Goal: Task Accomplishment & Management: Use online tool/utility

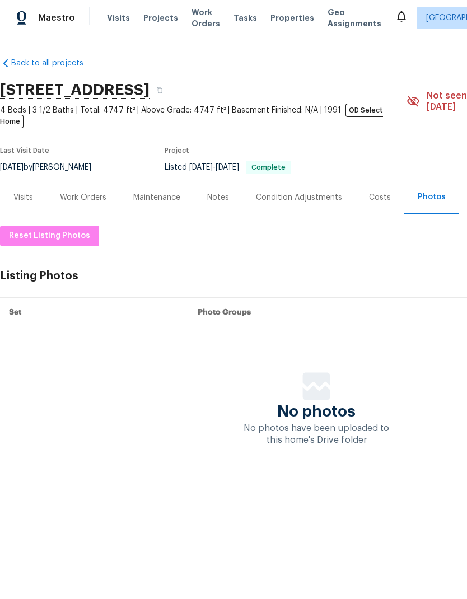
click at [98, 192] on div "Work Orders" at bounding box center [83, 197] width 46 height 11
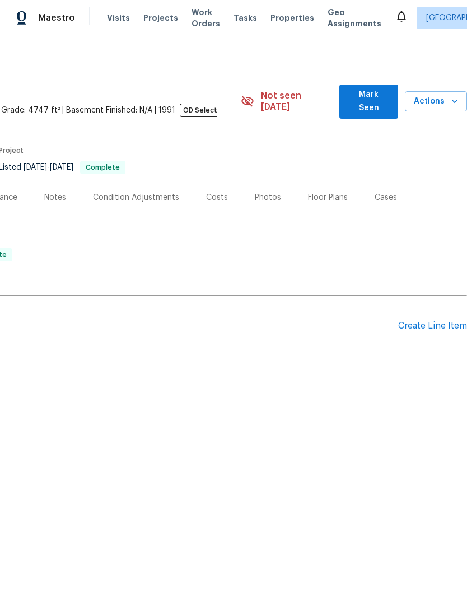
scroll to position [0, 166]
click at [450, 321] on div "Create Line Item" at bounding box center [432, 326] width 69 height 11
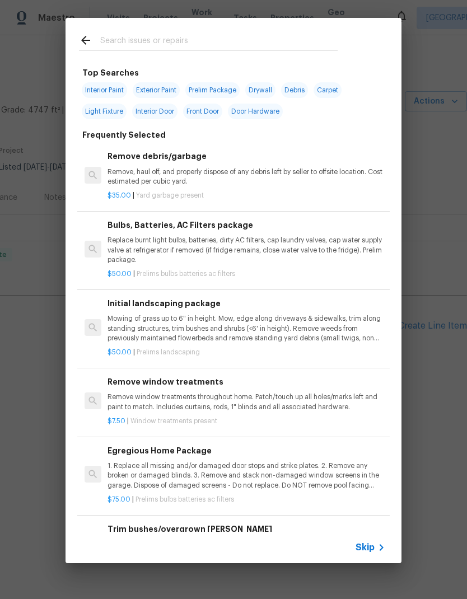
click at [261, 37] on input "text" at bounding box center [218, 42] width 237 height 17
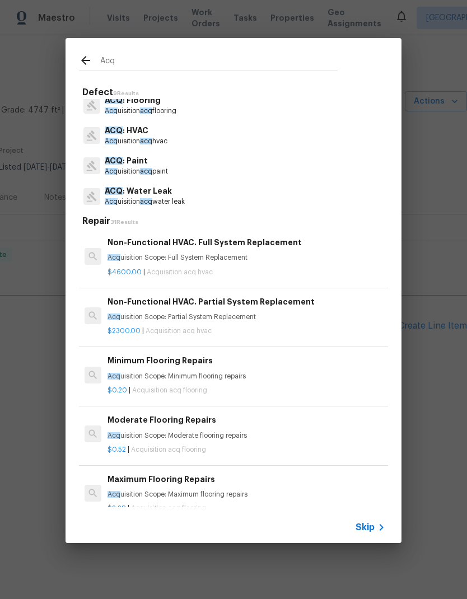
scroll to position [70, 0]
type input "Acq"
click at [191, 174] on div "ACQ : Paint Acq uisition acq paint" at bounding box center [233, 165] width 309 height 30
click at [168, 167] on p "Acq uisition acq paint" at bounding box center [136, 171] width 63 height 10
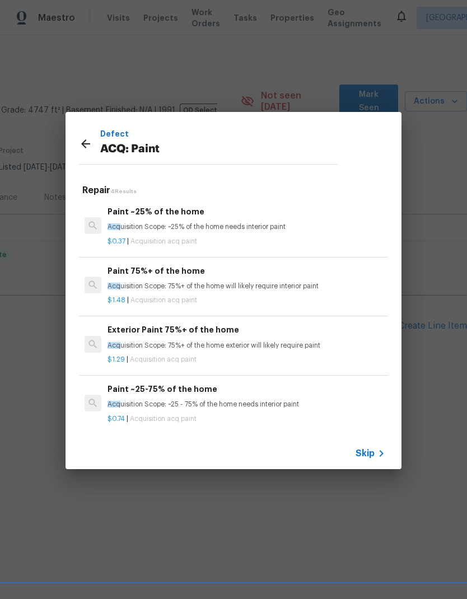
click at [89, 143] on icon at bounding box center [85, 143] width 13 height 13
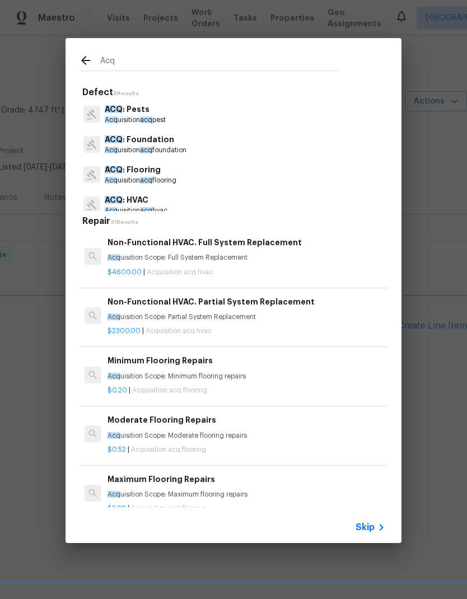
click at [158, 170] on p "ACQ : Flooring" at bounding box center [141, 170] width 72 height 12
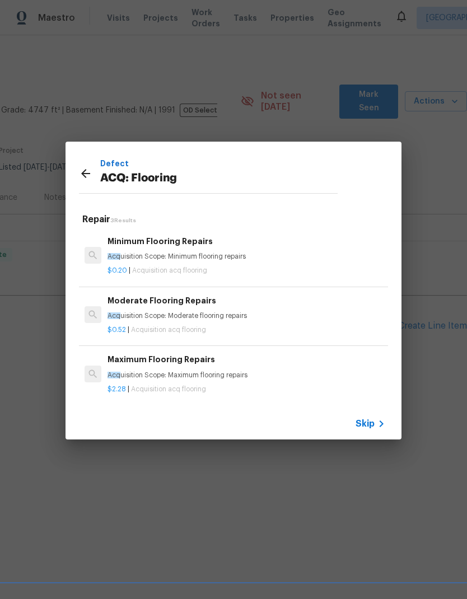
click at [154, 371] on p "Acq uisition Scope: Maximum flooring repairs" at bounding box center [246, 376] width 278 height 10
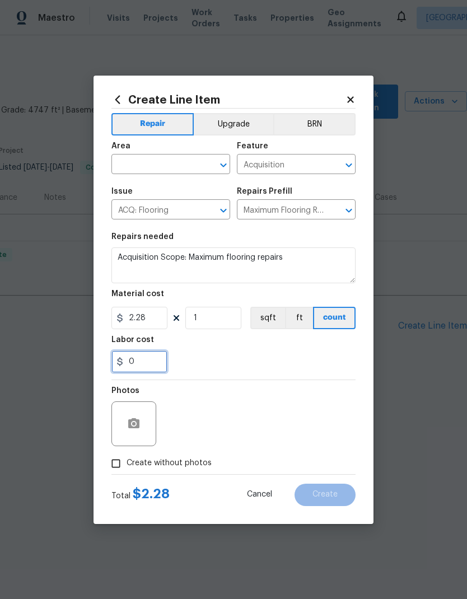
click at [157, 367] on input "0" at bounding box center [139, 361] width 56 height 22
click at [343, 97] on h2 "Create Line Item" at bounding box center [228, 99] width 234 height 12
click at [349, 95] on icon at bounding box center [350, 100] width 10 height 10
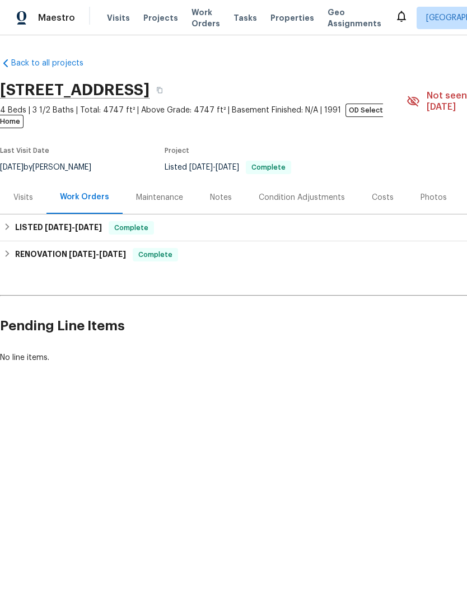
scroll to position [0, 0]
